Goal: Check status: Check status

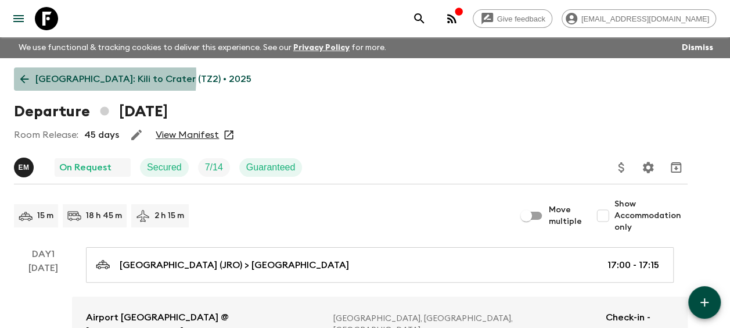
click at [26, 76] on icon at bounding box center [24, 79] width 13 height 13
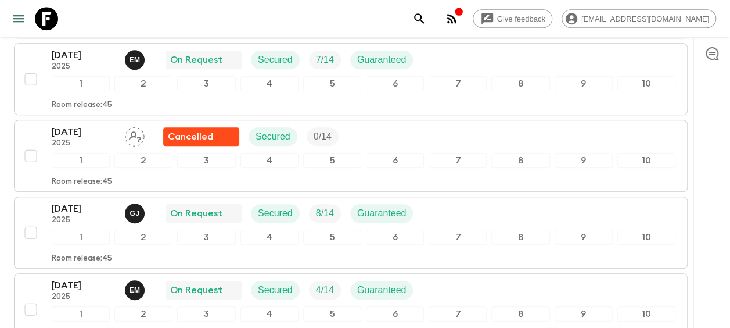
scroll to position [366, 0]
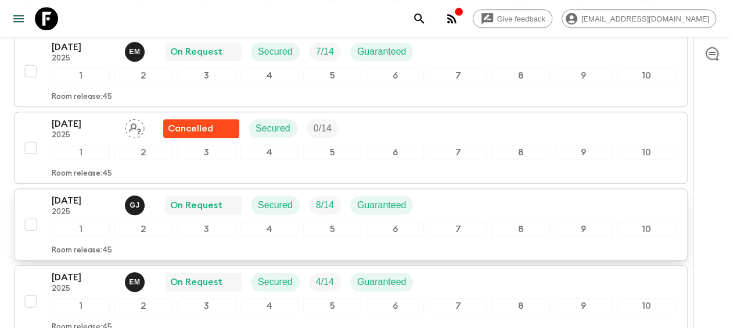
click at [71, 200] on p "[DATE]" at bounding box center [84, 200] width 64 height 14
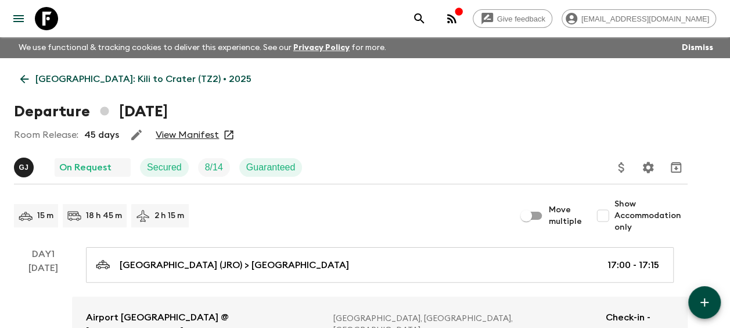
click at [192, 135] on link "View Manifest" at bounding box center [187, 135] width 63 height 12
click at [28, 82] on icon at bounding box center [24, 79] width 13 height 13
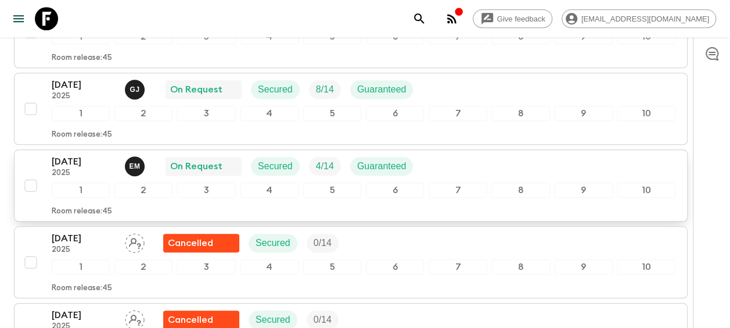
scroll to position [465, 0]
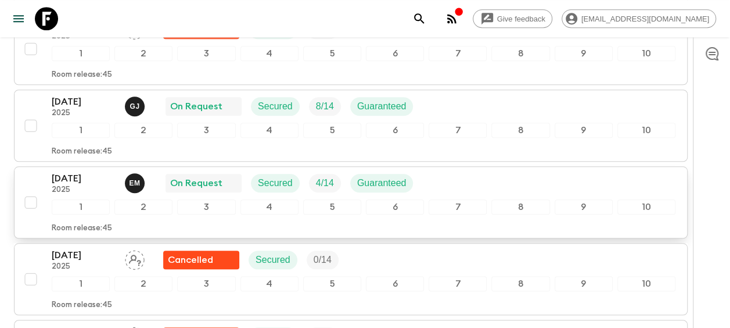
click at [73, 174] on p "[DATE]" at bounding box center [84, 178] width 64 height 14
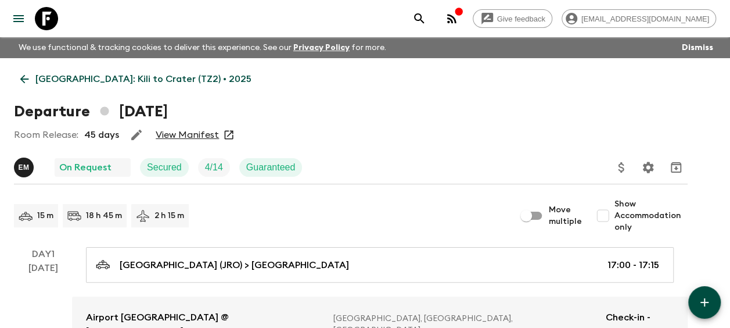
click at [185, 138] on link "View Manifest" at bounding box center [187, 135] width 63 height 12
